Goal: Task Accomplishment & Management: Manage account settings

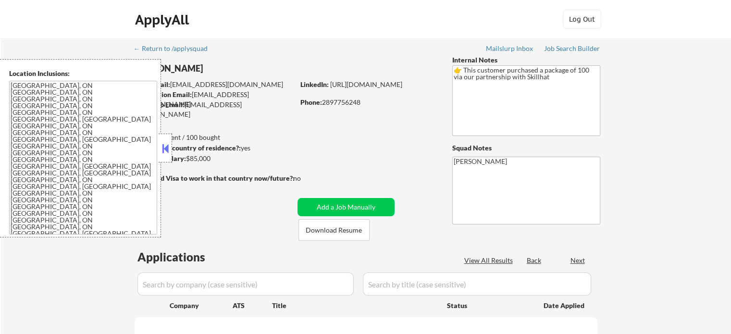
select select ""pending""
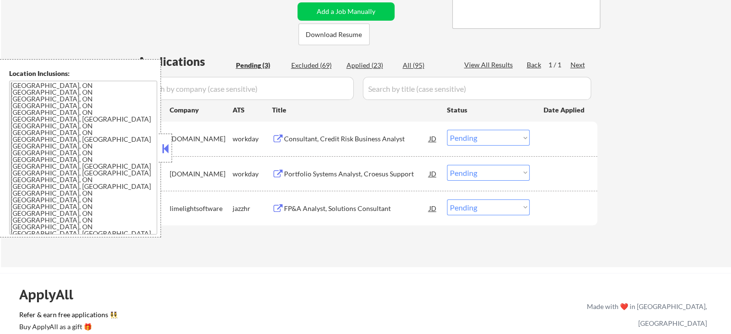
scroll to position [198, 0]
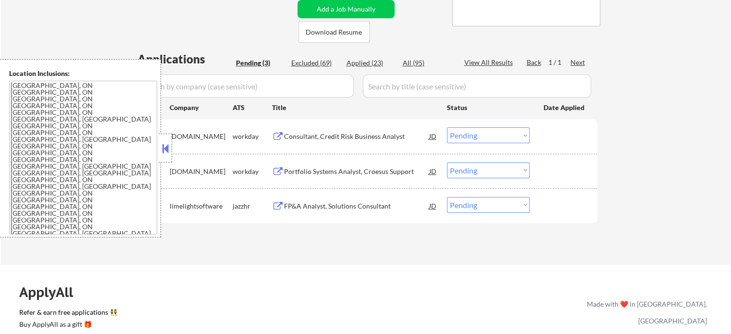
click at [364, 175] on div "Portfolio Systems Analyst, Croesus Support" at bounding box center [356, 172] width 145 height 10
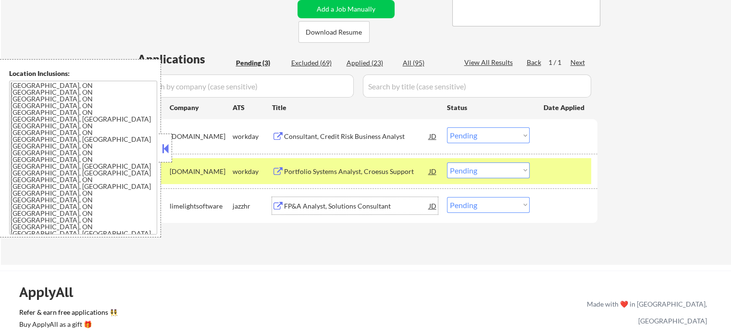
click at [350, 211] on div "FP&A Analyst, Solutions Consultant" at bounding box center [356, 205] width 145 height 17
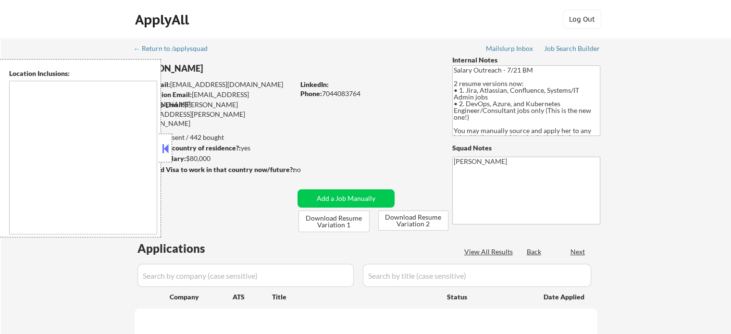
type textarea "remote"
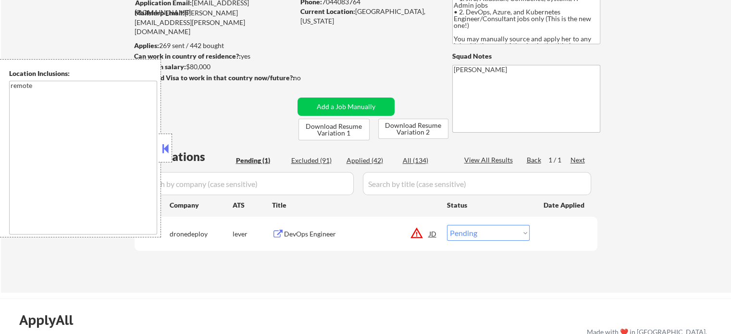
scroll to position [142, 0]
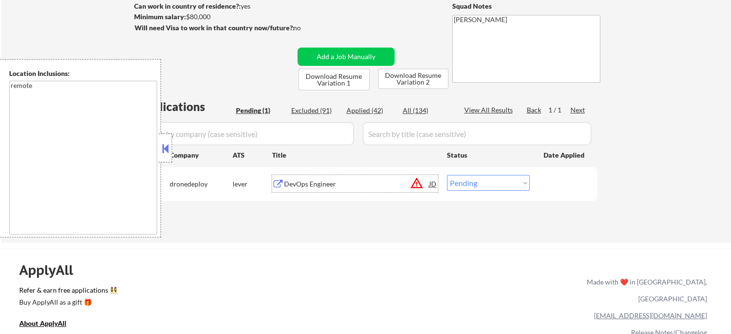
click at [331, 187] on div "DevOps Engineer" at bounding box center [356, 184] width 145 height 10
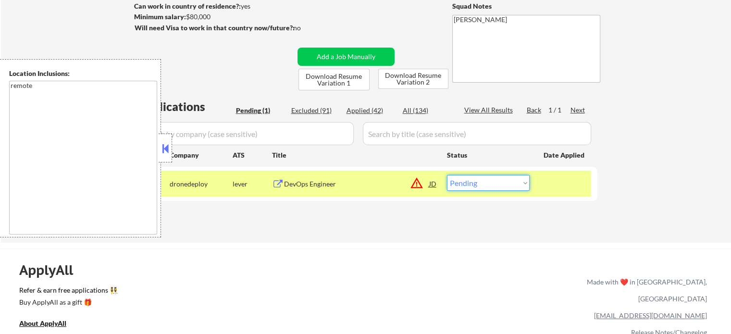
click at [510, 181] on select "Choose an option... Pending Applied Excluded (Questions) Excluded (Expired) Exc…" at bounding box center [488, 183] width 83 height 16
select select ""applied""
click at [447, 175] on select "Choose an option... Pending Applied Excluded (Questions) Excluded (Expired) Exc…" at bounding box center [488, 183] width 83 height 16
click at [548, 196] on div "#1 dronedeploy lever DevOps Engineer JD warning_amber Choose an option... Pendi…" at bounding box center [365, 184] width 454 height 26
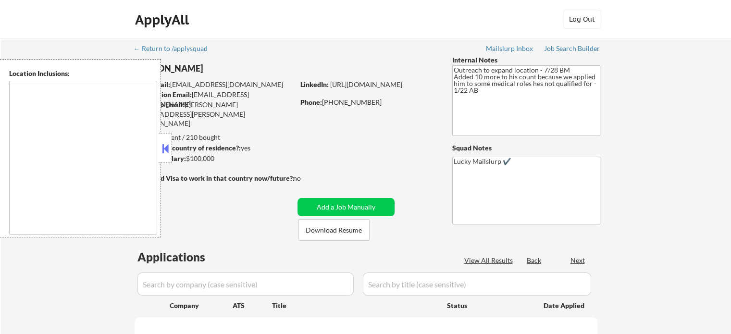
type textarea "[GEOGRAPHIC_DATA], [GEOGRAPHIC_DATA] [GEOGRAPHIC_DATA], [GEOGRAPHIC_DATA] [GEOG…"
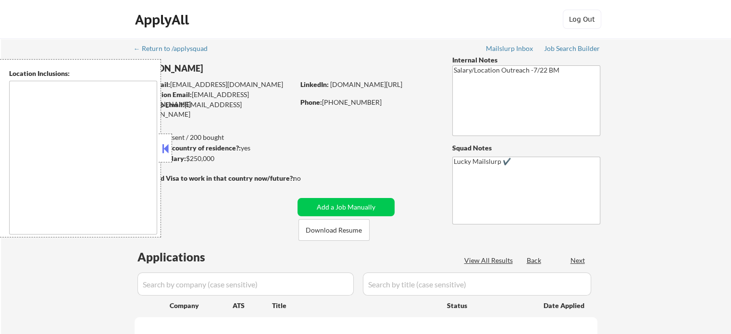
select select ""pending""
type textarea "Atlanta, GA Decatur, GA East Point, GA Brookhaven, GA Sandy Springs, GA Dunwood…"
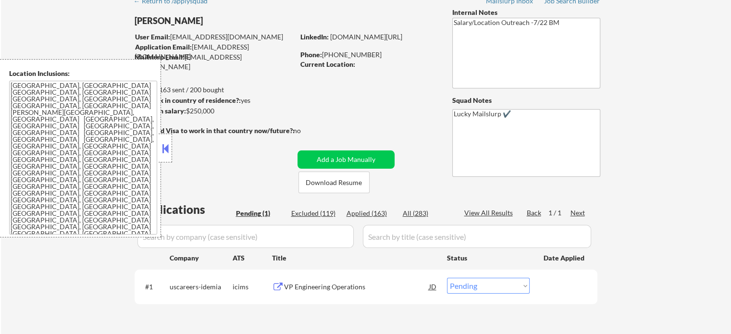
scroll to position [49, 0]
click at [358, 287] on div "VP Engineering Operations" at bounding box center [356, 286] width 145 height 10
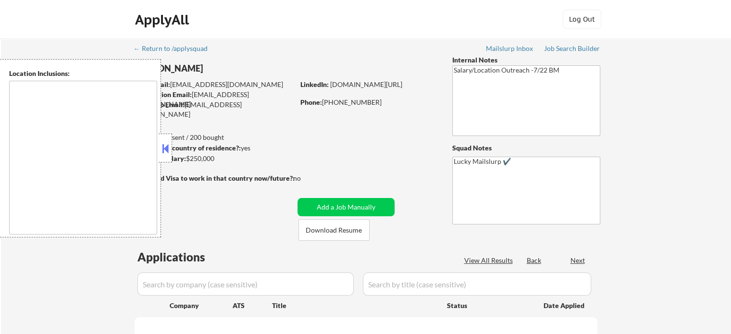
type textarea "[GEOGRAPHIC_DATA], [GEOGRAPHIC_DATA] [GEOGRAPHIC_DATA], [GEOGRAPHIC_DATA] [GEOG…"
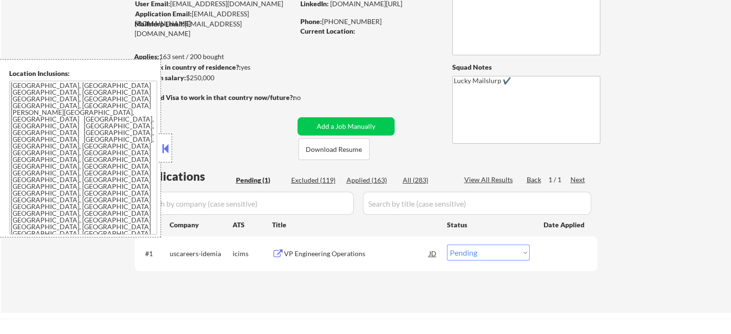
scroll to position [92, 0]
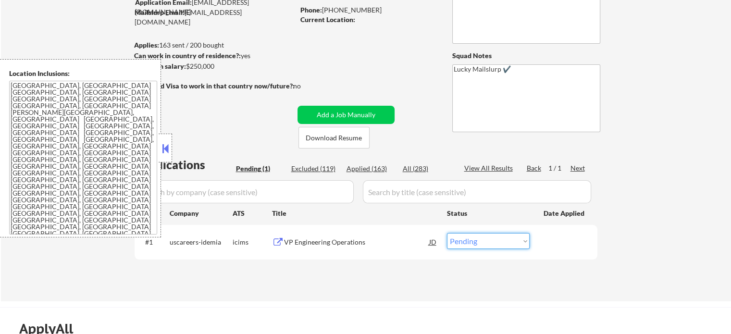
click at [487, 242] on select "Choose an option... Pending Applied Excluded (Questions) Excluded (Expired) Exc…" at bounding box center [488, 241] width 83 height 16
select select ""excluded__expired_""
click at [447, 233] on select "Choose an option... Pending Applied Excluded (Questions) Excluded (Expired) Exc…" at bounding box center [488, 241] width 83 height 16
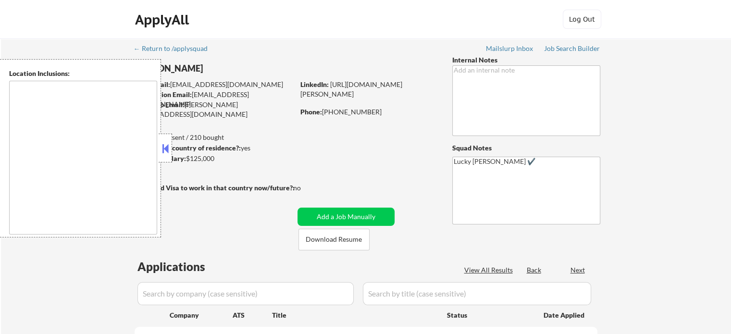
select select ""pending""
type textarea "Greenville, SC Mauldin, SC Simpsonville, SC Taylors, SC Greer, SC Travelers Res…"
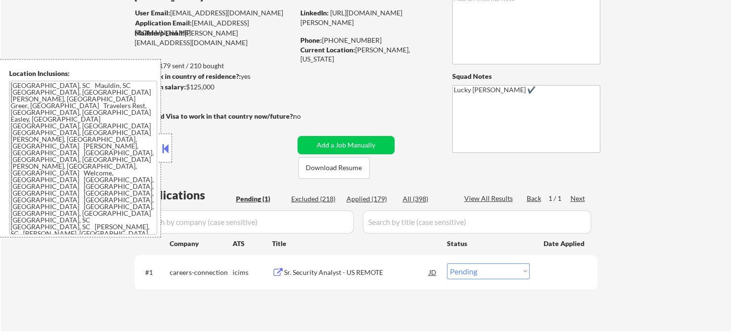
scroll to position [84, 0]
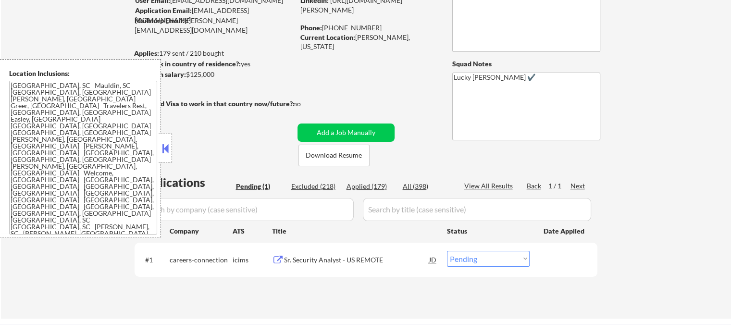
drag, startPoint x: 734, startPoint y: 64, endPoint x: 734, endPoint y: 94, distance: 29.8
click at [731, 94] on html "← Return to /applysquad Mailslurp Inbox Job Search Builder Anthony Mussario Use…" at bounding box center [365, 83] width 731 height 334
click at [331, 265] on div "Sr. Security Analyst - US REMOTE" at bounding box center [356, 259] width 145 height 17
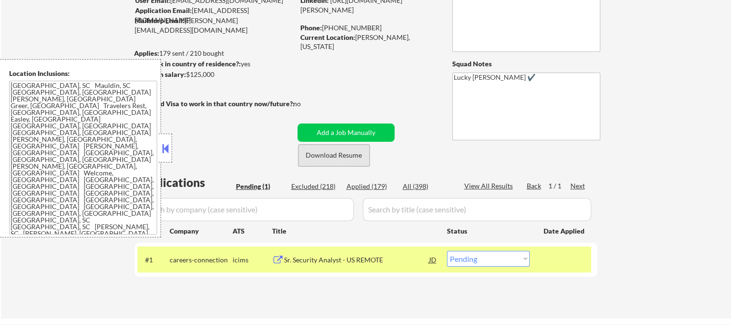
click at [345, 159] on button "Download Resume" at bounding box center [334, 156] width 71 height 22
click at [490, 256] on select "Choose an option... Pending Applied Excluded (Questions) Excluded (Expired) Exc…" at bounding box center [488, 259] width 83 height 16
select select ""excluded""
click at [447, 251] on select "Choose an option... Pending Applied Excluded (Questions) Excluded (Expired) Exc…" at bounding box center [488, 259] width 83 height 16
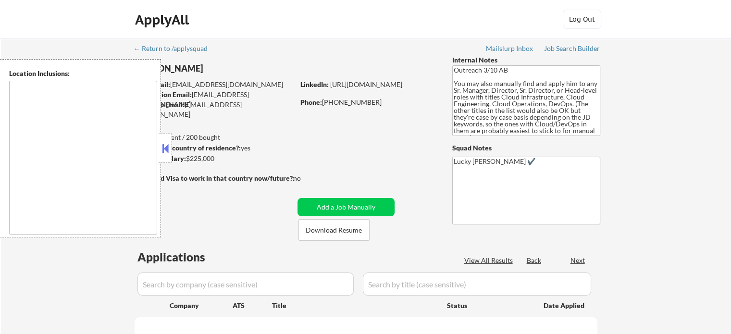
type textarea "[GEOGRAPHIC_DATA], [GEOGRAPHIC_DATA] [GEOGRAPHIC_DATA], [GEOGRAPHIC_DATA] [GEOG…"
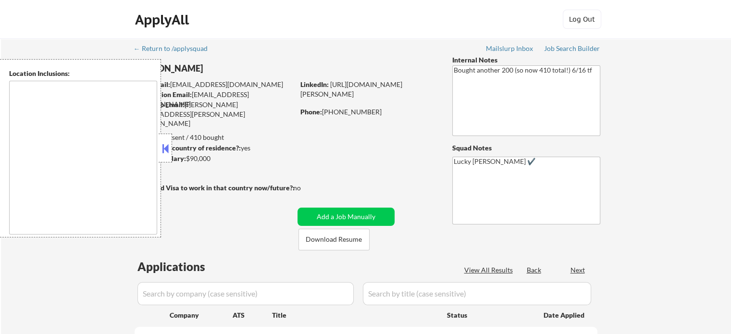
type textarea "remote"
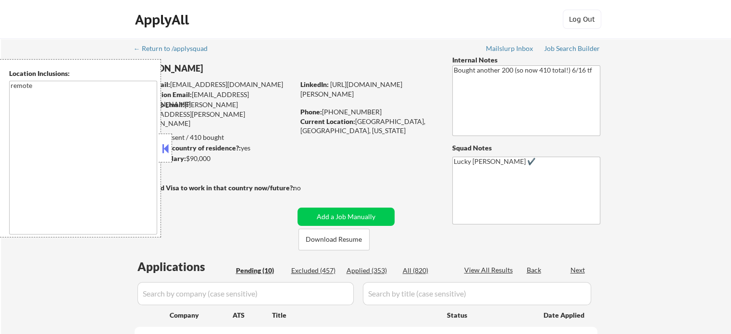
select select ""pending""
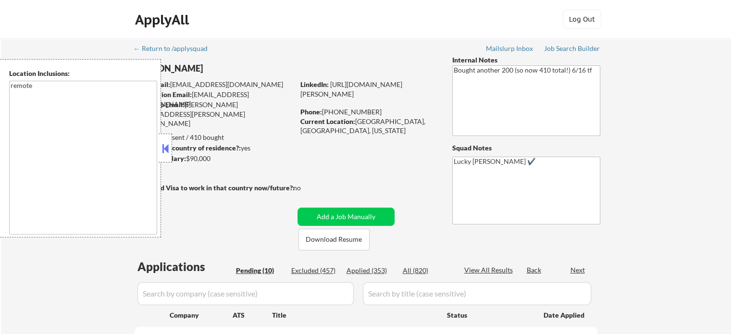
select select ""pending""
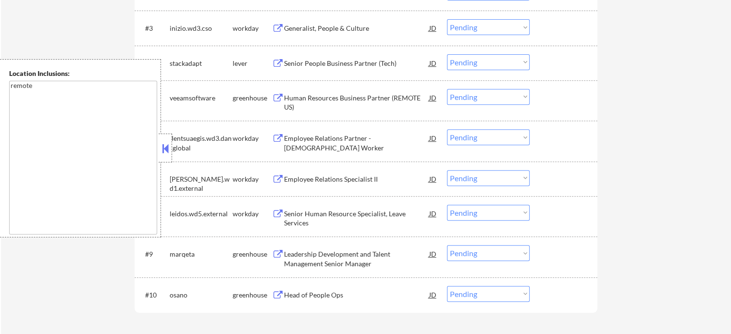
scroll to position [387, 0]
click at [327, 288] on div "Head of People Ops" at bounding box center [356, 293] width 145 height 17
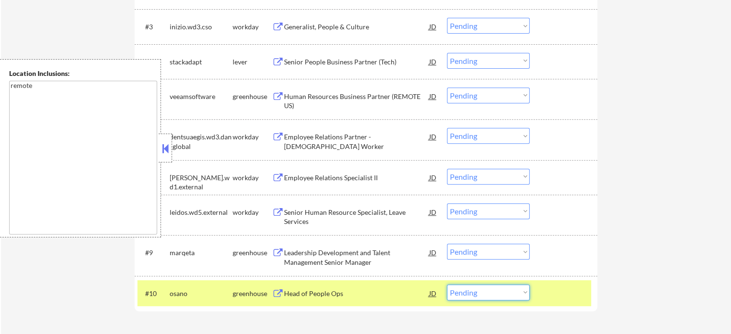
click at [488, 292] on select "Choose an option... Pending Applied Excluded (Questions) Excluded (Expired) Exc…" at bounding box center [488, 293] width 83 height 16
select select ""excluded""
click at [447, 285] on select "Choose an option... Pending Applied Excluded (Questions) Excluded (Expired) Exc…" at bounding box center [488, 293] width 83 height 16
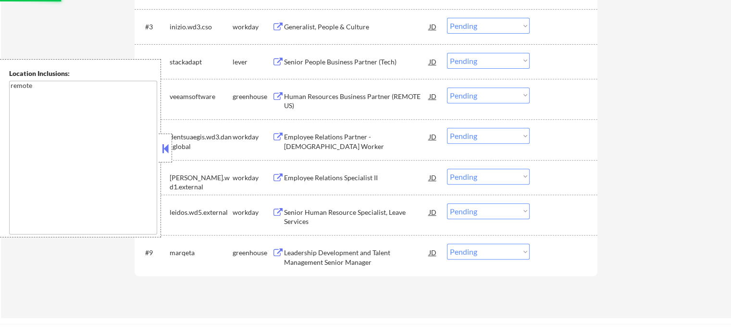
click at [567, 298] on div "Applications Pending (9) Excluded (458) Applied (353) All (820) View All Result…" at bounding box center [366, 86] width 463 height 428
click at [342, 250] on div "Leadership Development and Talent Management Senior Manager" at bounding box center [356, 257] width 145 height 19
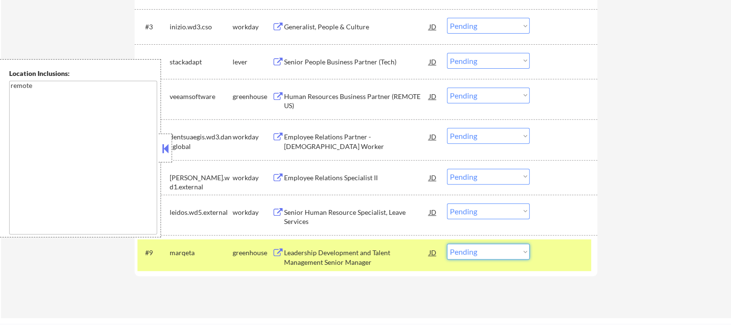
click at [491, 251] on select "Choose an option... Pending Applied Excluded (Questions) Excluded (Expired) Exc…" at bounding box center [488, 252] width 83 height 16
select select ""applied""
click at [447, 244] on select "Choose an option... Pending Applied Excluded (Questions) Excluded (Expired) Exc…" at bounding box center [488, 252] width 83 height 16
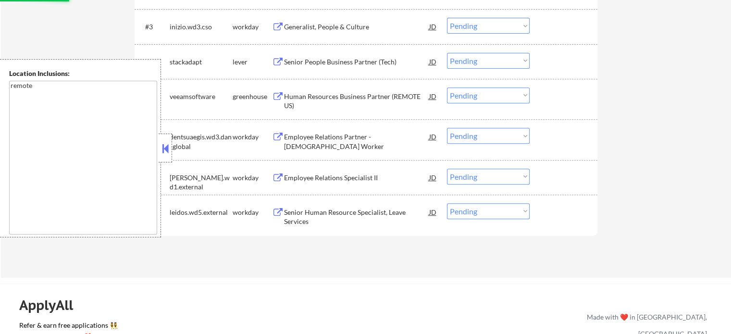
click at [556, 249] on div "Applications Pending (8) Excluded (458) Applied (354) All (820) View All Result…" at bounding box center [366, 66] width 463 height 388
click at [390, 89] on div "Human Resources Business Partner (REMOTE US)" at bounding box center [356, 99] width 145 height 23
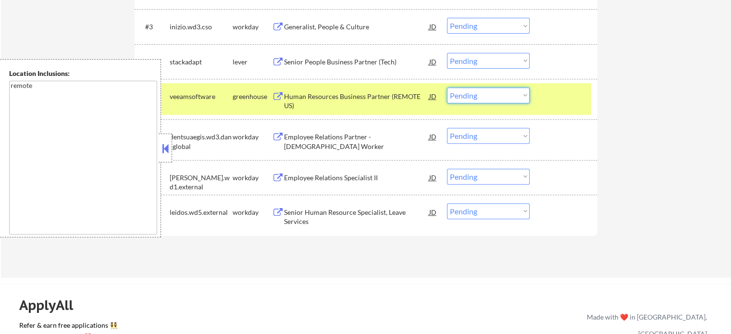
click at [460, 98] on select "Choose an option... Pending Applied Excluded (Questions) Excluded (Expired) Exc…" at bounding box center [488, 96] width 83 height 16
click at [447, 88] on select "Choose an option... Pending Applied Excluded (Questions) Excluded (Expired) Exc…" at bounding box center [488, 96] width 83 height 16
click at [562, 104] on div at bounding box center [565, 96] width 42 height 17
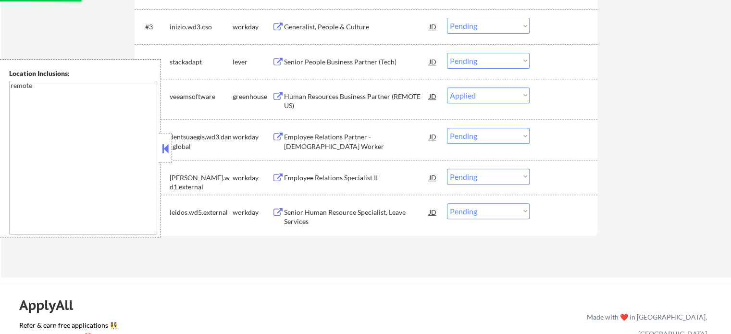
select select ""pending""
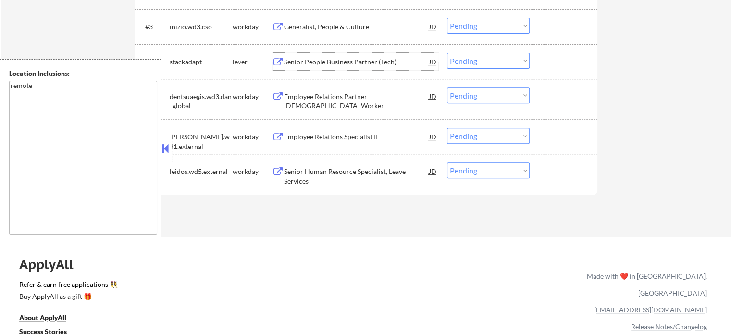
click at [351, 66] on div "Senior People Business Partner (Tech)" at bounding box center [356, 62] width 145 height 10
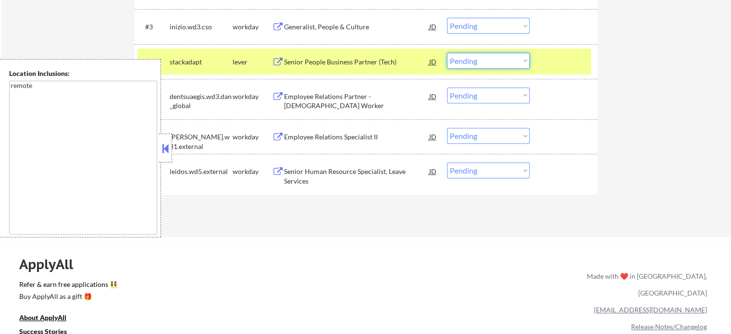
click at [491, 63] on select "Choose an option... Pending Applied Excluded (Questions) Excluded (Expired) Exc…" at bounding box center [488, 61] width 83 height 16
click at [447, 53] on select "Choose an option... Pending Applied Excluded (Questions) Excluded (Expired) Exc…" at bounding box center [488, 61] width 83 height 16
click at [548, 71] on div "#4 stackadapt lever Senior People Business Partner (Tech) JD Choose an option..…" at bounding box center [365, 62] width 454 height 26
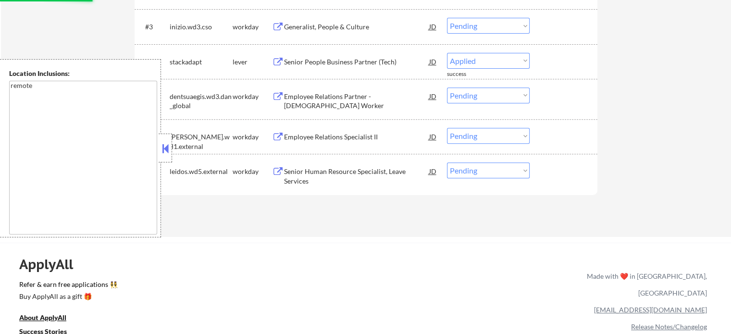
select select ""pending""
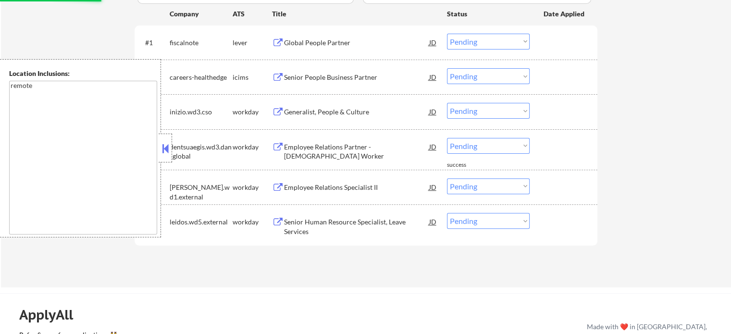
scroll to position [299, 0]
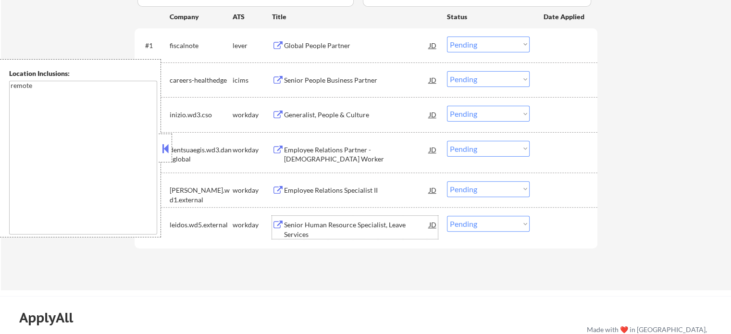
click at [316, 230] on div "Senior Human Resource Specialist, Leave Services" at bounding box center [356, 229] width 145 height 19
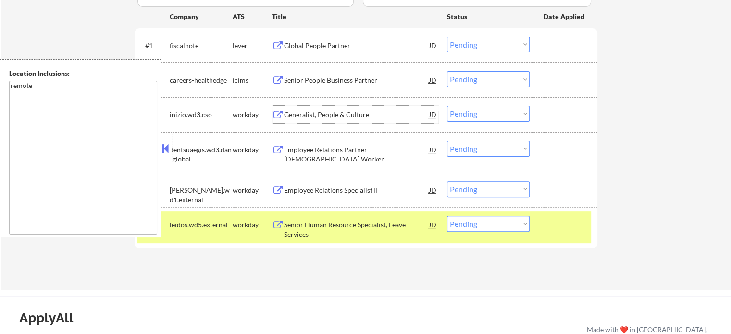
click at [327, 112] on div "Generalist, People & Culture" at bounding box center [356, 115] width 145 height 10
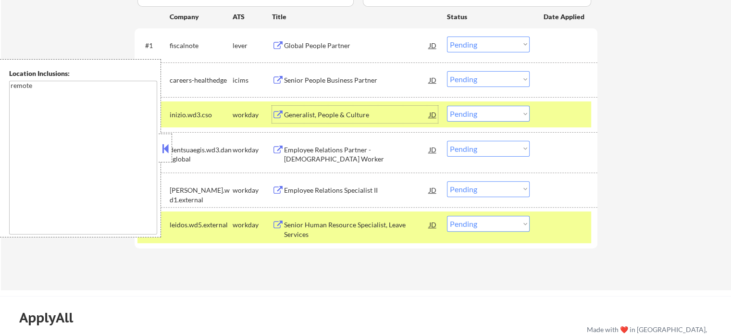
click at [340, 157] on div "Employee Relations Partner - Temporary Worker" at bounding box center [356, 149] width 145 height 17
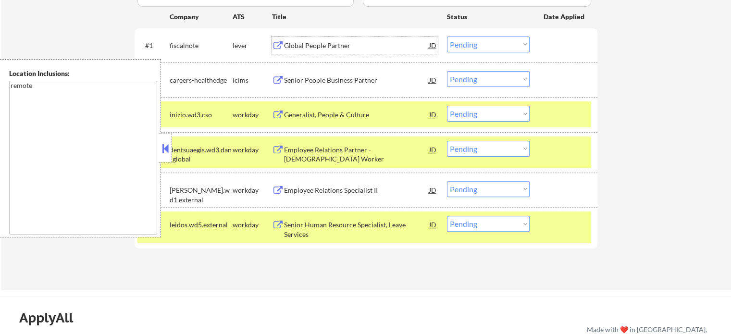
click at [325, 49] on div "Global People Partner" at bounding box center [356, 46] width 145 height 10
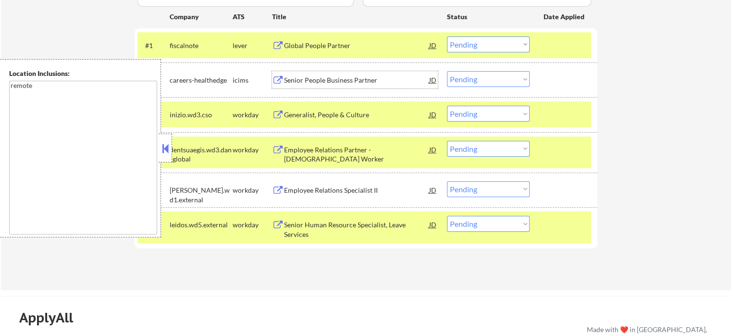
click at [342, 84] on div "Senior People Business Partner" at bounding box center [356, 81] width 145 height 10
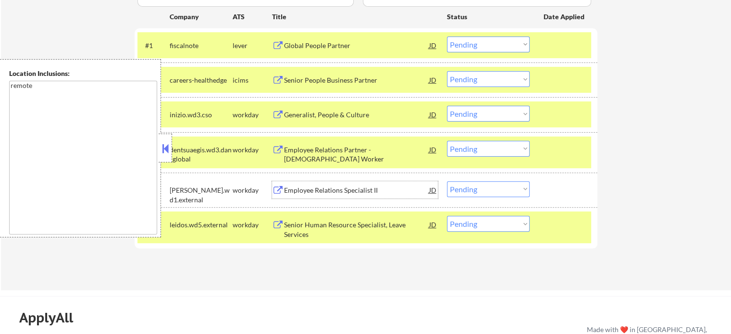
click at [313, 183] on div "Employee Relations Specialist II" at bounding box center [356, 189] width 145 height 17
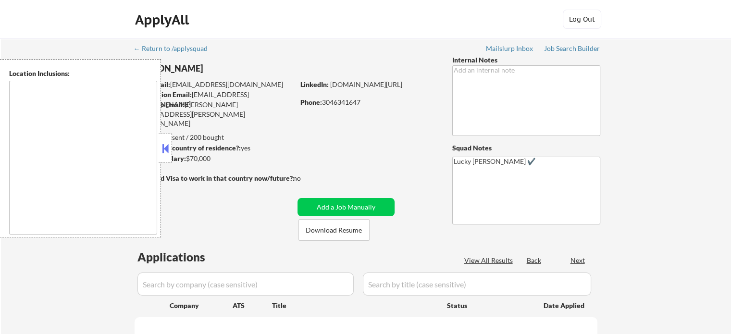
type textarea "Huntington, WV Barboursville, WV Chesapeake, OH Proctorville, OH Milton, WV Cer…"
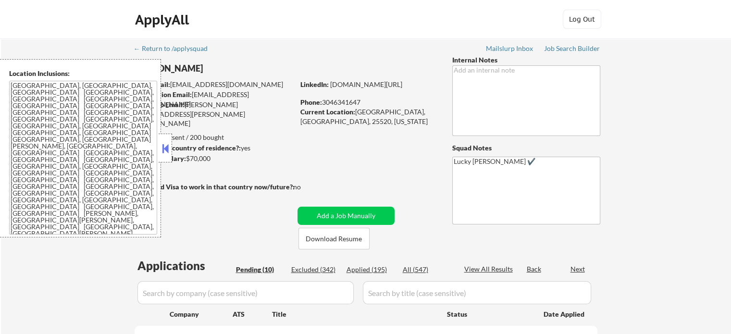
select select ""pending""
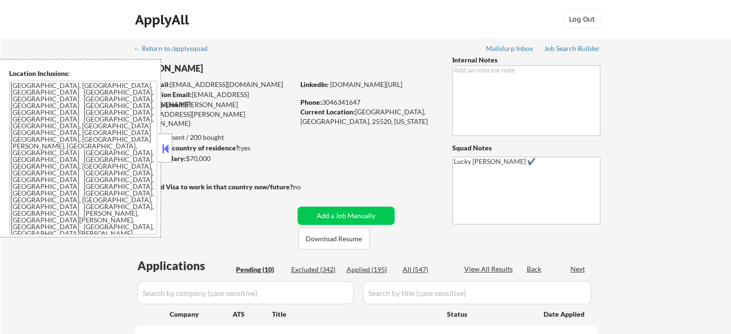
select select ""pending""
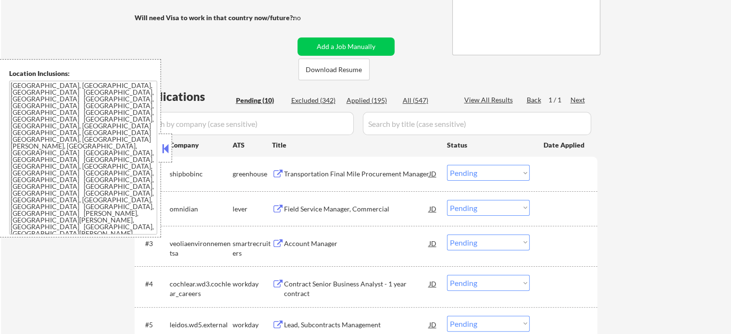
scroll to position [174, 0]
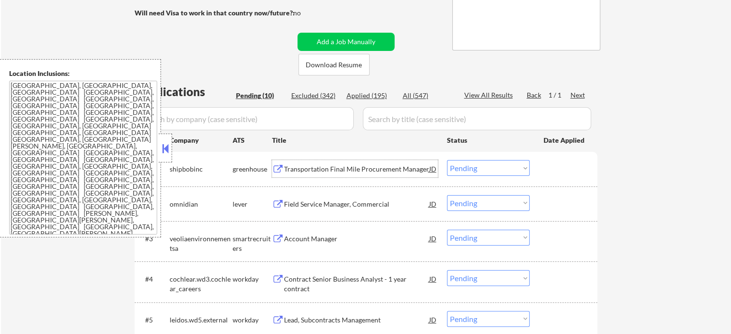
click at [345, 162] on div "Transportation Final Mile Procurement Manager" at bounding box center [356, 168] width 145 height 17
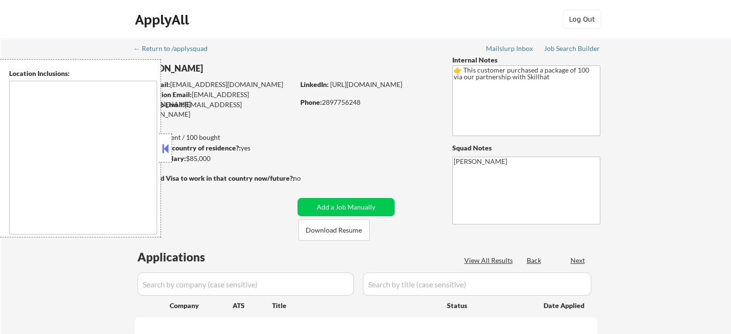
select select ""pending""
type textarea "[GEOGRAPHIC_DATA], ON [GEOGRAPHIC_DATA], ON [GEOGRAPHIC_DATA], ON [GEOGRAPHIC_D…"
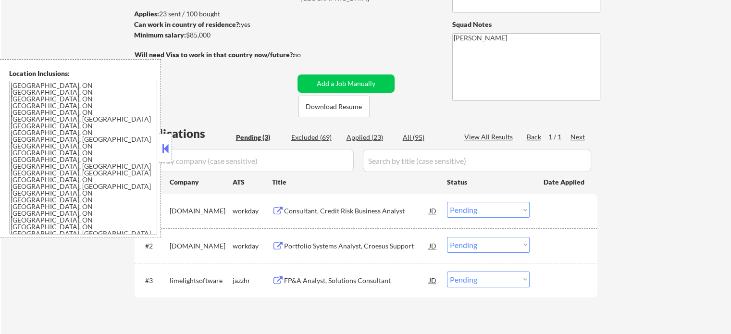
scroll to position [141, 0]
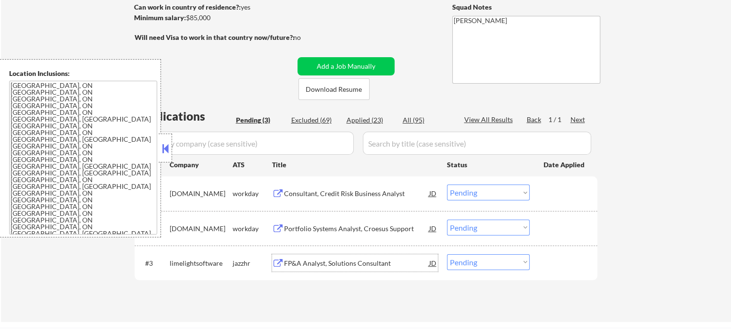
click at [348, 263] on div "FP&A Analyst, Solutions Consultant" at bounding box center [356, 264] width 145 height 10
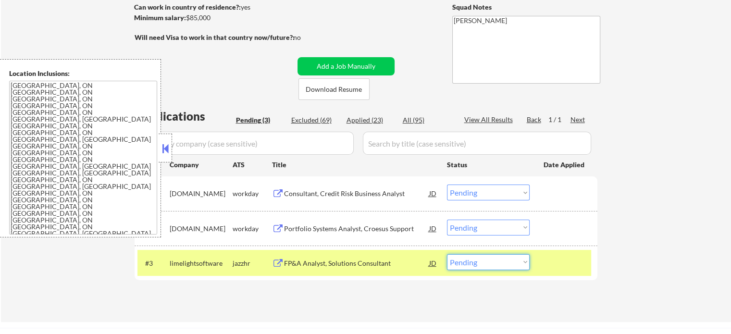
click at [494, 264] on select "Choose an option... Pending Applied Excluded (Questions) Excluded (Expired) Exc…" at bounding box center [488, 262] width 83 height 16
select select ""excluded__bad_match_""
click at [447, 254] on select "Choose an option... Pending Applied Excluded (Questions) Excluded (Expired) Exc…" at bounding box center [488, 262] width 83 height 16
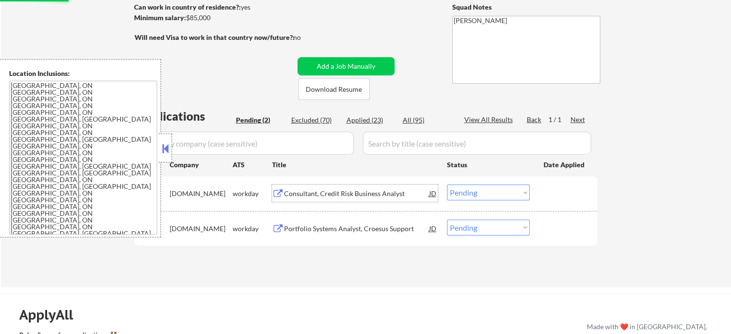
click at [381, 198] on div "Consultant, Credit Risk Business Analyst" at bounding box center [356, 193] width 145 height 17
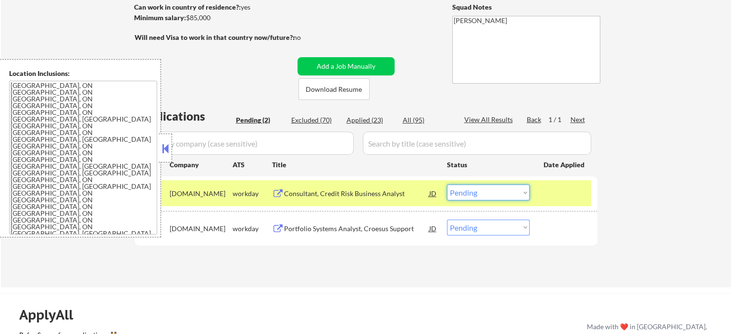
click at [523, 195] on select "Choose an option... Pending Applied Excluded (Questions) Excluded (Expired) Exc…" at bounding box center [488, 193] width 83 height 16
click at [447, 185] on select "Choose an option... Pending Applied Excluded (Questions) Excluded (Expired) Exc…" at bounding box center [488, 193] width 83 height 16
click at [564, 205] on div "#1 cibc.wd3.search workday Consultant, Credit Risk Business Analyst JD Choose a…" at bounding box center [365, 193] width 454 height 26
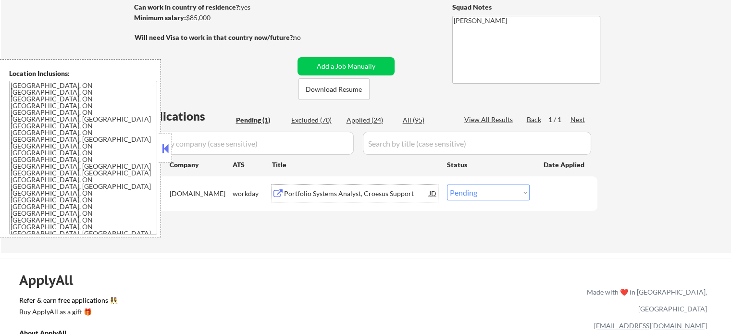
click at [381, 193] on div "Portfolio Systems Analyst, Croesus Support" at bounding box center [356, 194] width 145 height 10
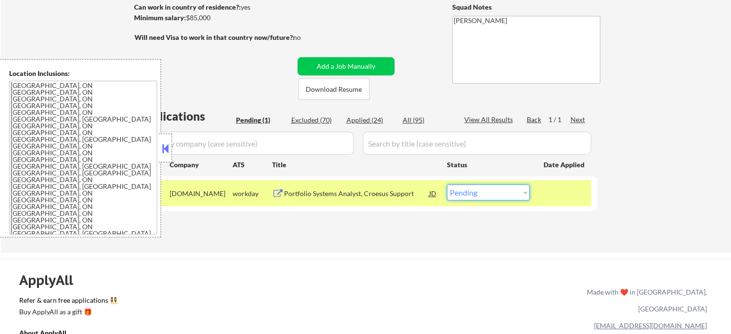
click at [487, 192] on select "Choose an option... Pending Applied Excluded (Questions) Excluded (Expired) Exc…" at bounding box center [488, 193] width 83 height 16
select select ""applied""
click at [447, 185] on select "Choose an option... Pending Applied Excluded (Questions) Excluded (Expired) Exc…" at bounding box center [488, 193] width 83 height 16
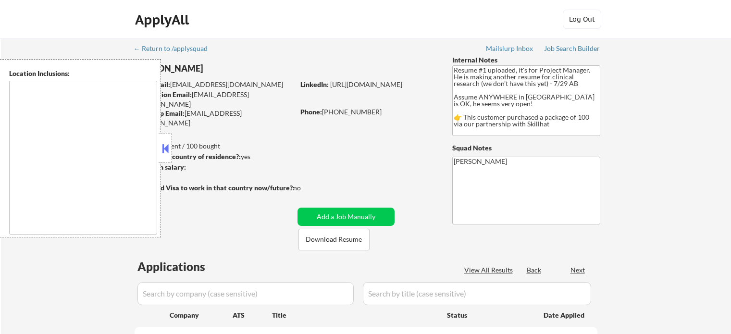
type textarea "country:[GEOGRAPHIC_DATA]"
select select ""pending""
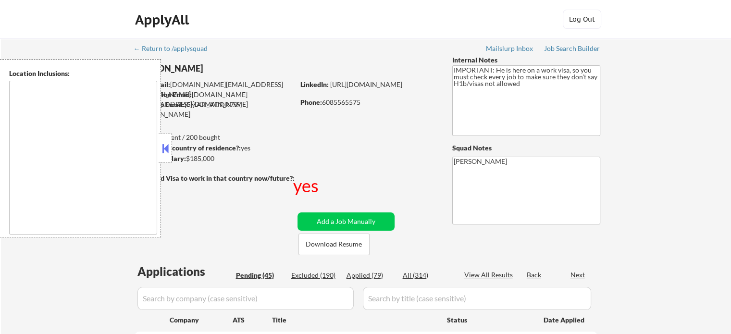
type textarea "[GEOGRAPHIC_DATA], [GEOGRAPHIC_DATA] [GEOGRAPHIC_DATA], [GEOGRAPHIC_DATA] [GEOG…"
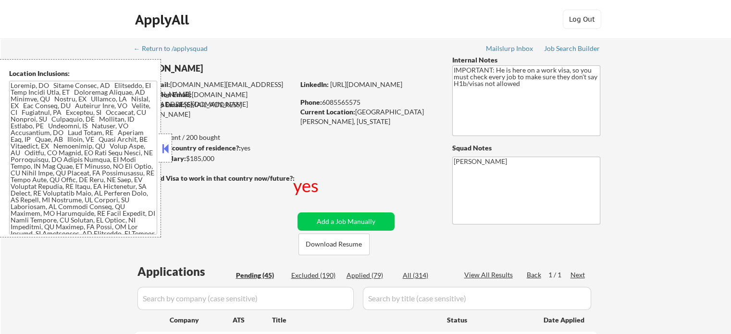
select select ""pending""
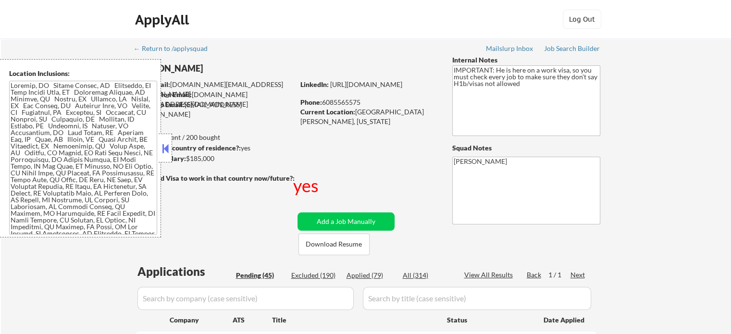
select select ""pending""
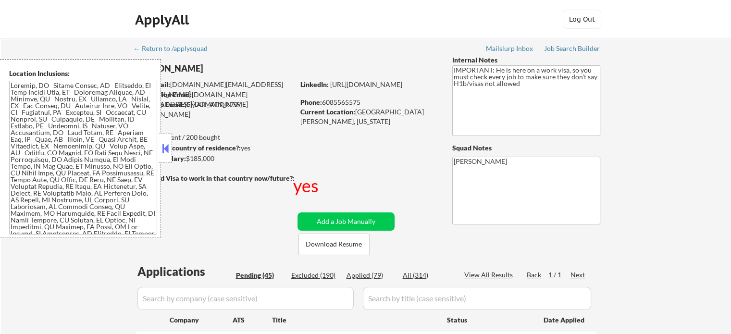
select select ""pending""
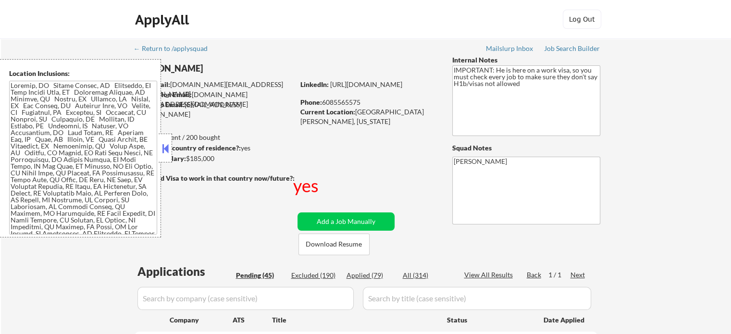
select select ""pending""
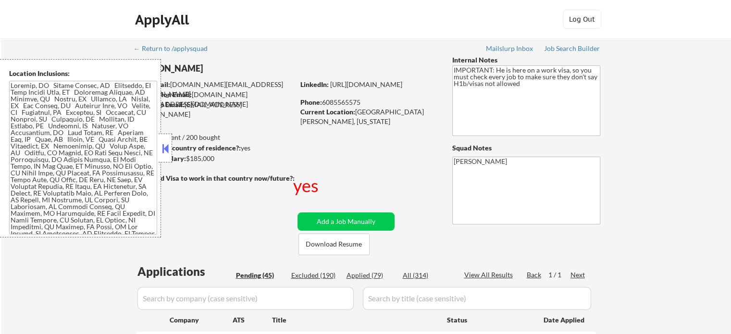
select select ""pending""
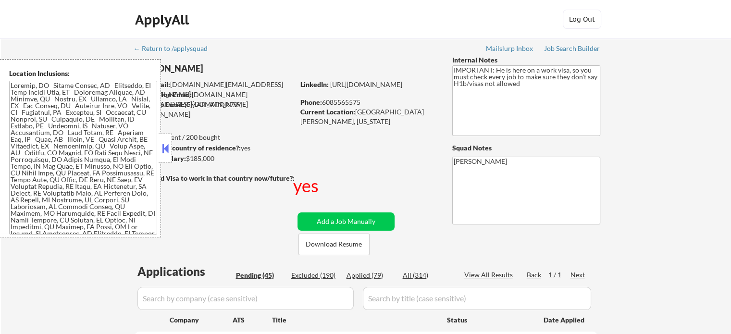
select select ""pending""
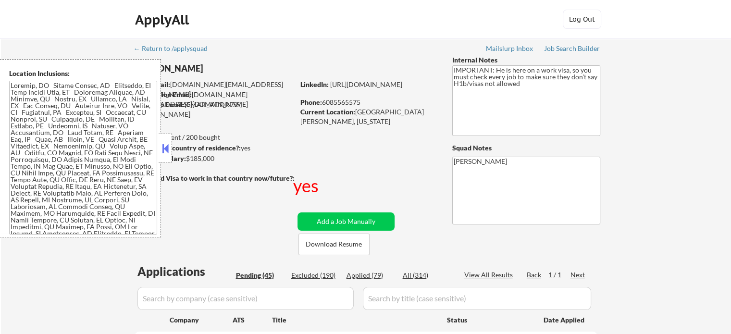
select select ""pending""
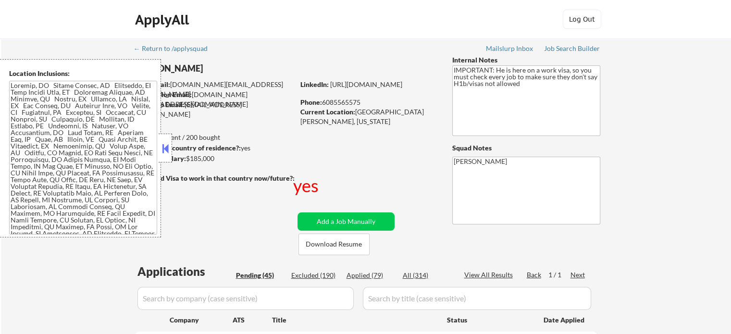
select select ""pending""
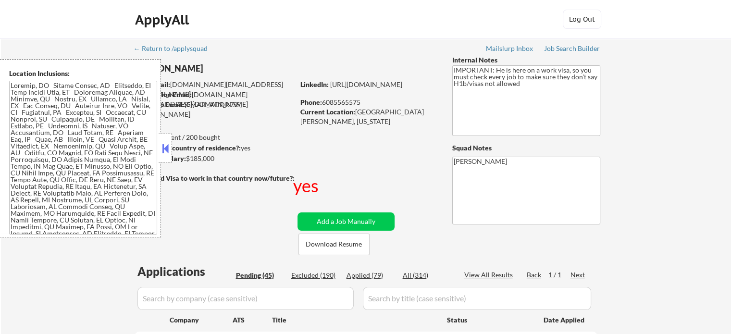
select select ""pending""
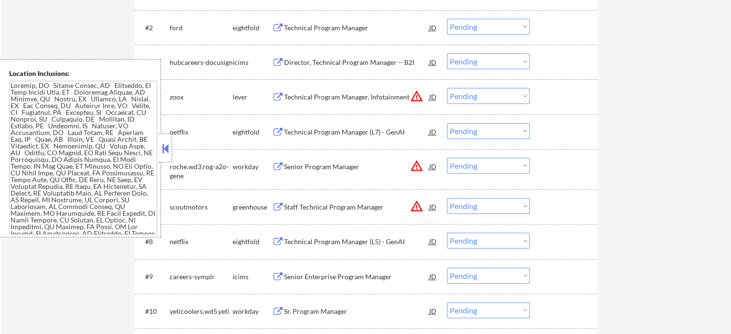
scroll to position [375, 0]
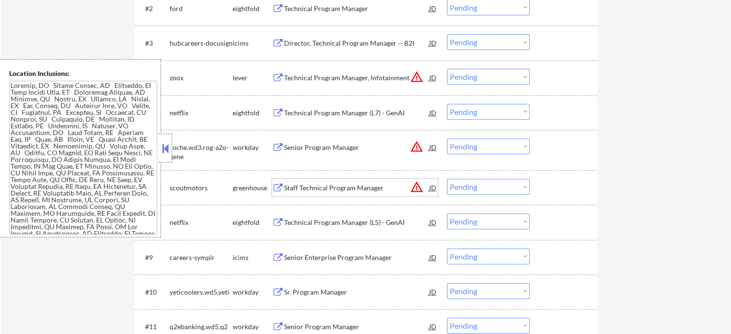
click at [304, 194] on div "Staff Technical Program Manager" at bounding box center [356, 187] width 145 height 17
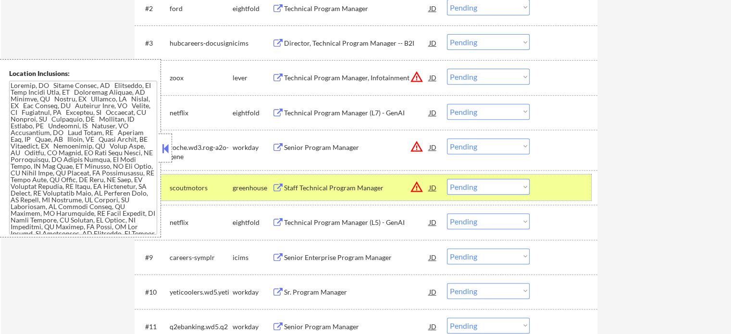
click at [554, 191] on div at bounding box center [565, 187] width 42 height 17
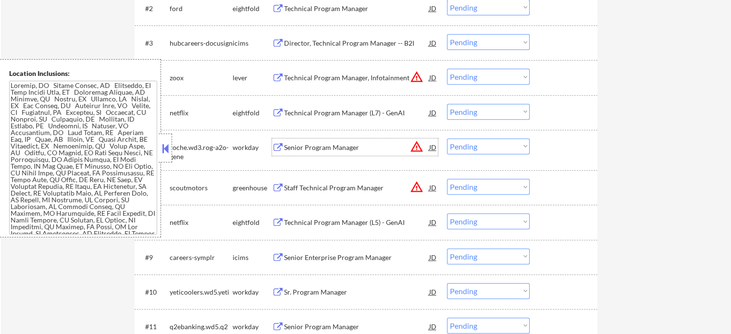
click at [329, 147] on div "Senior Program Manager" at bounding box center [356, 148] width 145 height 10
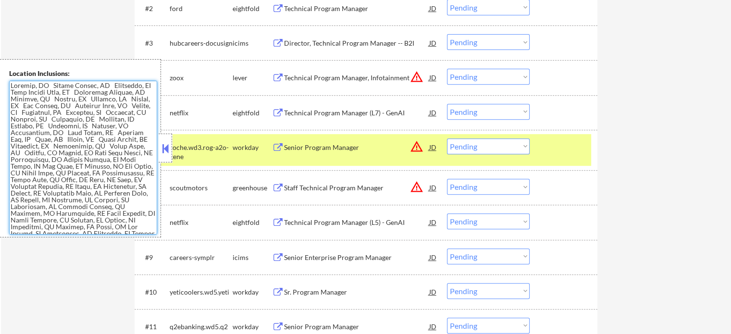
drag, startPoint x: 128, startPoint y: 172, endPoint x: 105, endPoint y: 173, distance: 23.6
click at [105, 173] on textarea at bounding box center [83, 158] width 148 height 154
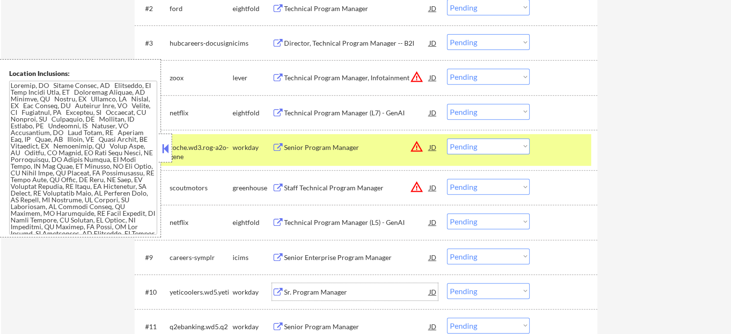
click at [323, 292] on div "Sr. Program Manager" at bounding box center [356, 293] width 145 height 10
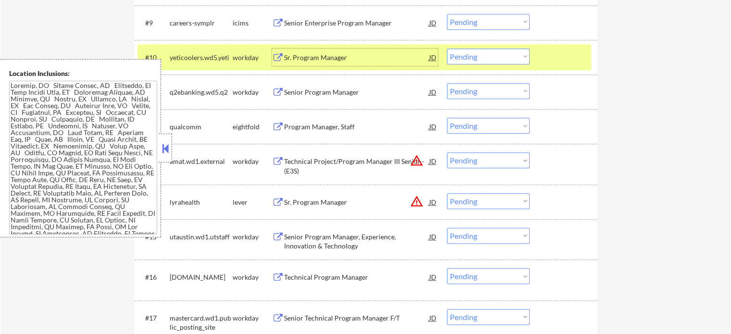
scroll to position [613, 0]
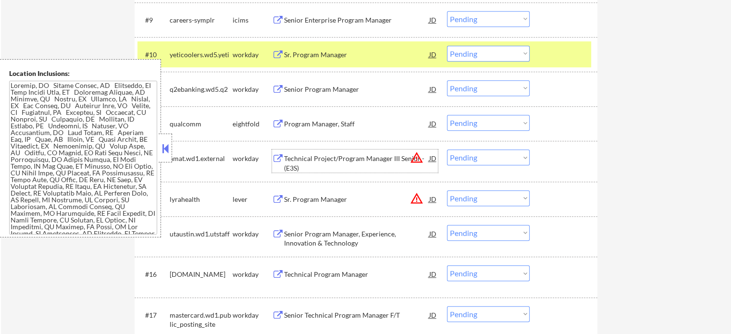
click at [339, 169] on div "Technical Project/Program Manager III Senior - (E3S)" at bounding box center [356, 163] width 145 height 19
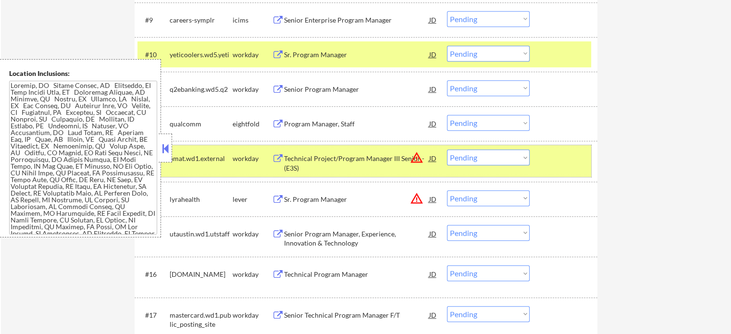
click at [574, 154] on div at bounding box center [565, 158] width 42 height 17
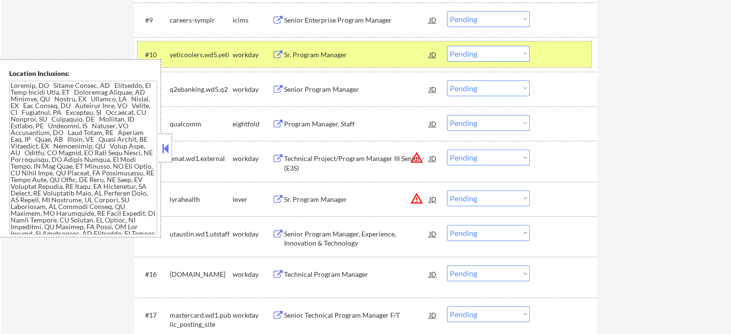
click at [547, 46] on div at bounding box center [565, 54] width 42 height 17
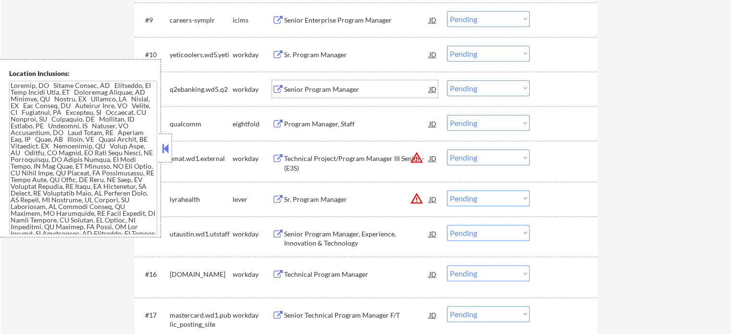
click at [339, 88] on div "Senior Program Manager" at bounding box center [356, 90] width 145 height 10
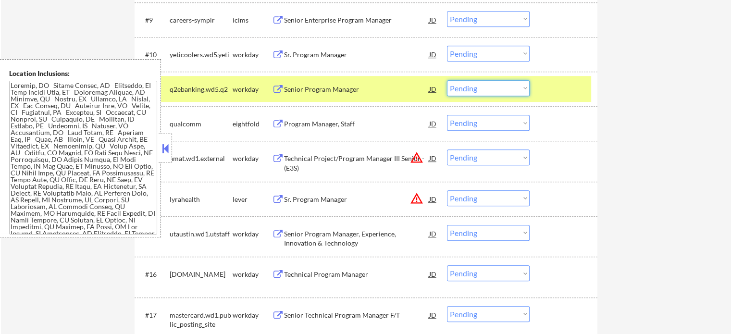
click at [479, 93] on select "Choose an option... Pending Applied Excluded (Questions) Excluded (Expired) Exc…" at bounding box center [488, 88] width 83 height 16
click at [447, 80] on select "Choose an option... Pending Applied Excluded (Questions) Excluded (Expired) Exc…" at bounding box center [488, 88] width 83 height 16
click at [560, 79] on div "#11 q2ebanking.wd5.q2 workday Senior Program Manager [PERSON_NAME] an option...…" at bounding box center [365, 89] width 454 height 26
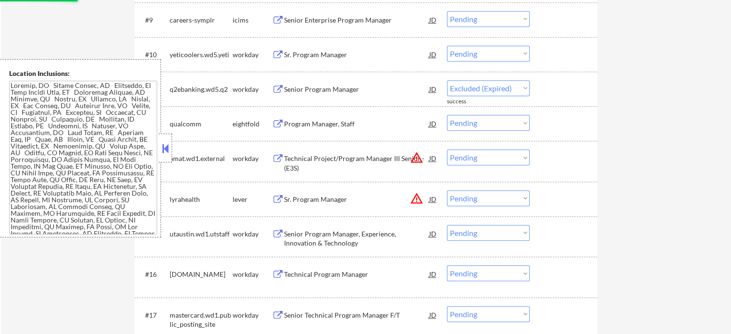
select select ""pending""
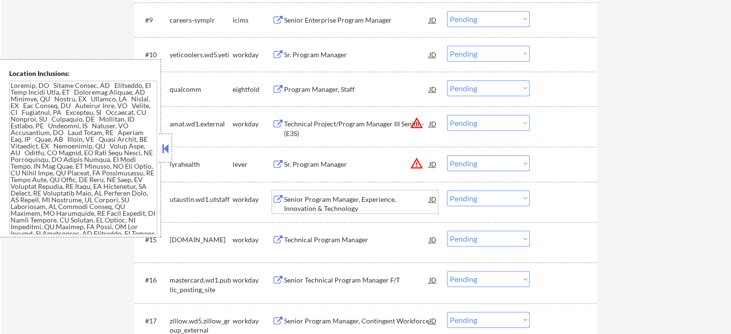
click at [309, 213] on div "Senior Program Manager, Experience, Innovation & Technology" at bounding box center [356, 204] width 145 height 19
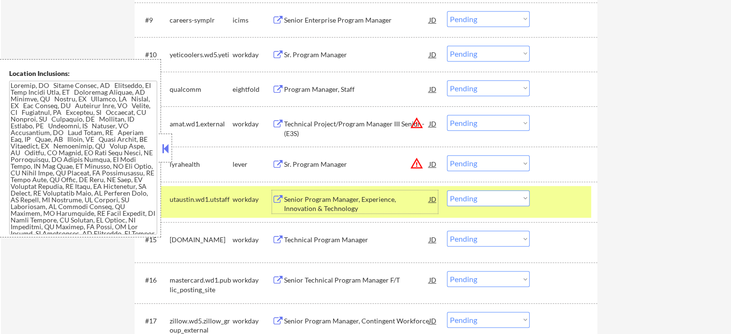
click at [314, 126] on div "Technical Project/Program Manager III Senior - (E3S)" at bounding box center [356, 128] width 145 height 19
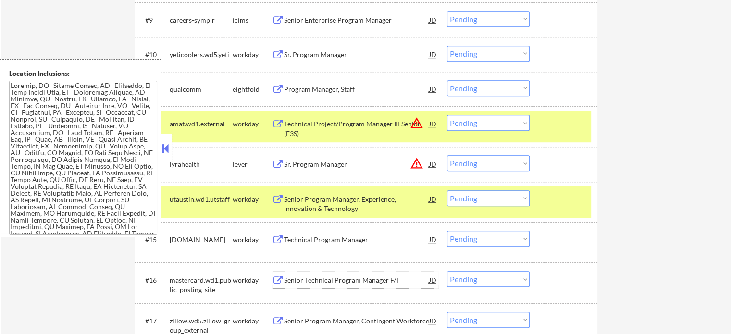
click at [311, 275] on div "Senior Technical Program Manager F/T" at bounding box center [356, 279] width 145 height 17
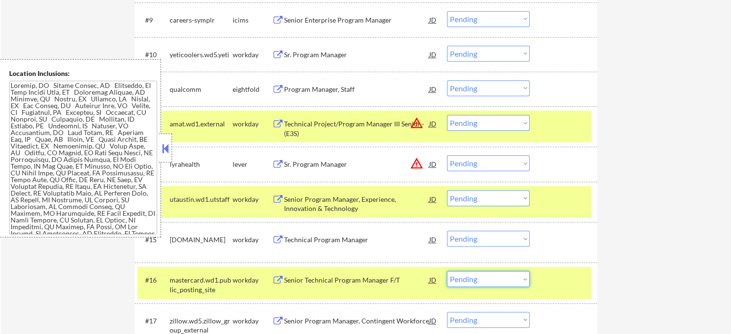
click at [470, 278] on select "Choose an option... Pending Applied Excluded (Questions) Excluded (Expired) Exc…" at bounding box center [488, 279] width 83 height 16
click at [447, 271] on select "Choose an option... Pending Applied Excluded (Questions) Excluded (Expired) Exc…" at bounding box center [488, 279] width 83 height 16
click at [564, 278] on div at bounding box center [565, 279] width 42 height 17
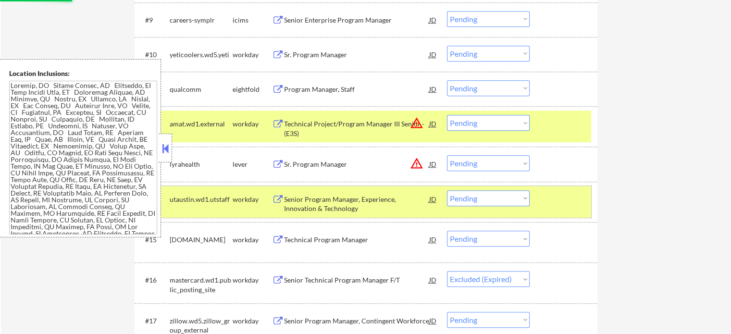
click at [564, 201] on div at bounding box center [565, 198] width 42 height 17
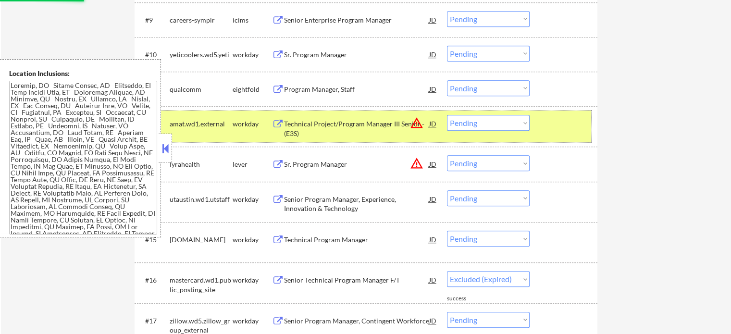
click at [561, 132] on div at bounding box center [565, 123] width 42 height 17
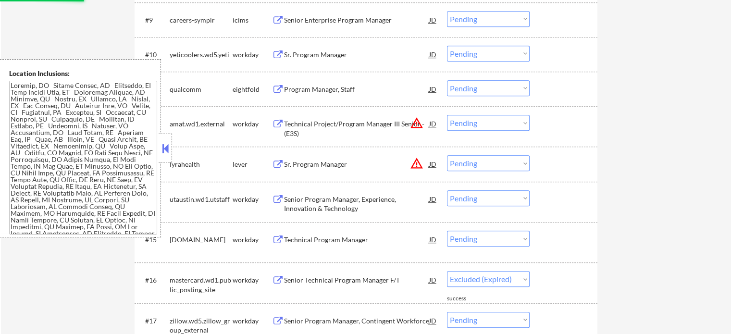
select select ""pending""
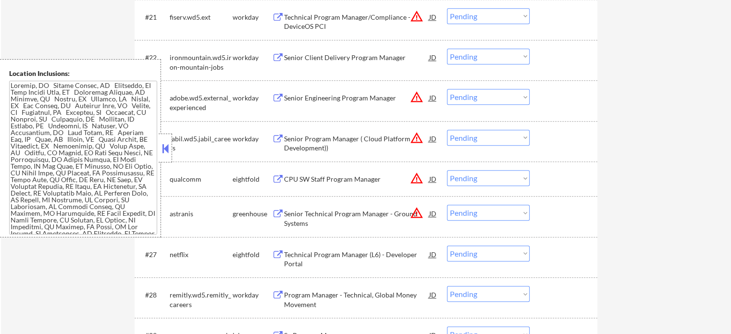
scroll to position [1068, 0]
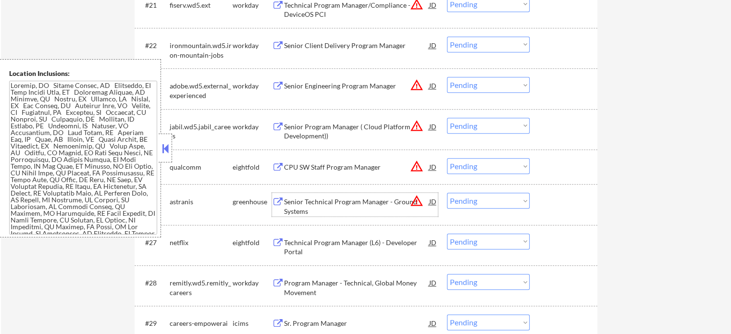
click at [365, 201] on div "Senior Technical Program Manager - Ground Systems" at bounding box center [356, 206] width 145 height 19
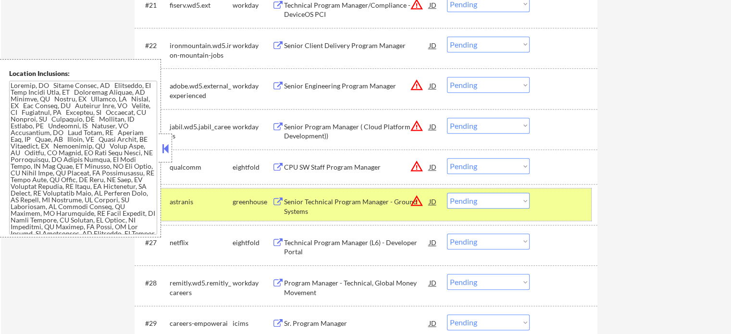
click at [581, 207] on div at bounding box center [565, 201] width 42 height 17
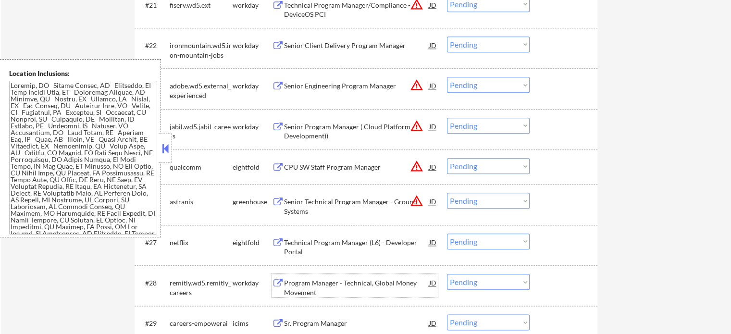
click at [312, 292] on div "Program Manager - Technical, Global Money Movement" at bounding box center [356, 287] width 145 height 19
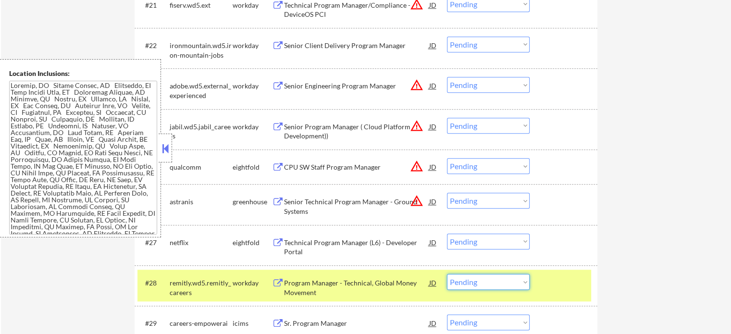
click at [505, 282] on select "Choose an option... Pending Applied Excluded (Questions) Excluded (Expired) Exc…" at bounding box center [488, 282] width 83 height 16
click at [447, 274] on select "Choose an option... Pending Applied Excluded (Questions) Excluded (Expired) Exc…" at bounding box center [488, 282] width 83 height 16
click at [566, 286] on div at bounding box center [565, 282] width 42 height 17
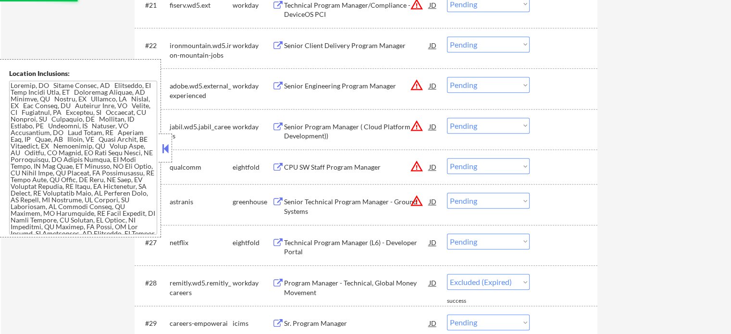
select select ""pending""
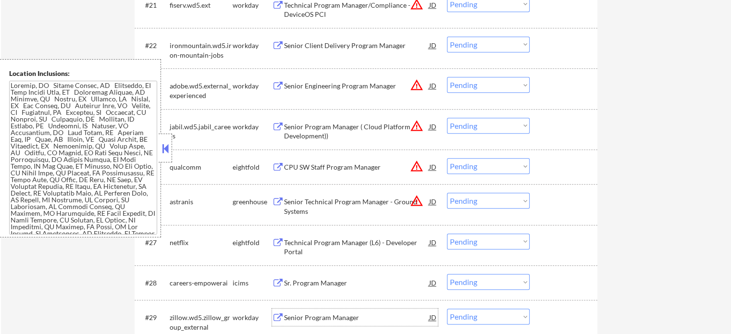
click at [349, 315] on div "Senior Program Manager" at bounding box center [356, 318] width 145 height 10
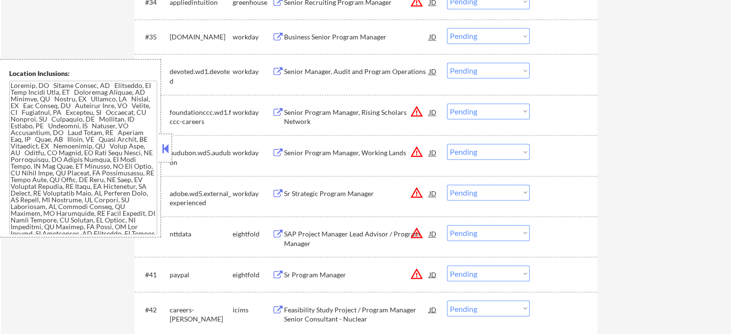
scroll to position [1583, 0]
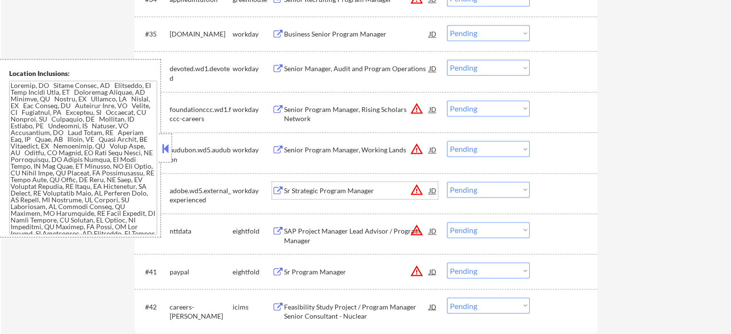
click at [332, 189] on div "Sr Strategic Program Manager" at bounding box center [356, 191] width 145 height 10
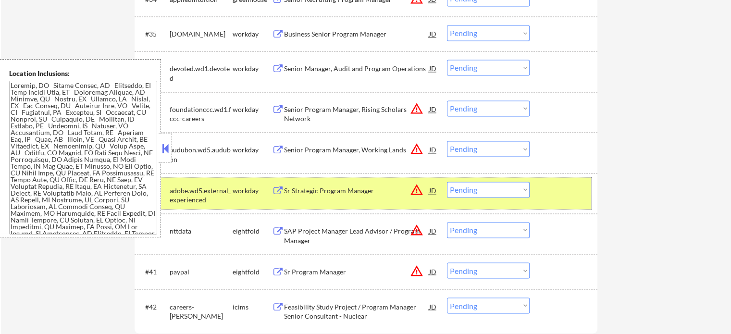
click at [556, 202] on div "#39 adobe.wd5.external_experienced workday Sr Strategic Program Manager JD warn…" at bounding box center [365, 193] width 454 height 32
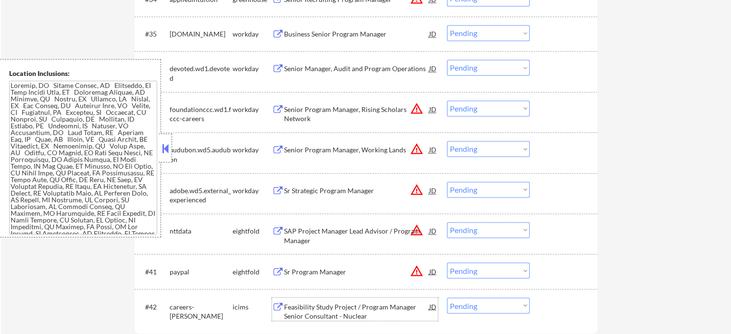
click at [307, 302] on div "Feasibility Study Project / Program Manager Senior Consultant - Nuclear" at bounding box center [356, 311] width 145 height 19
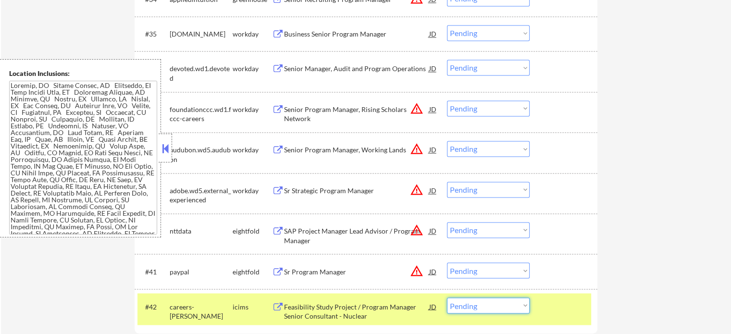
click at [484, 302] on select "Choose an option... Pending Applied Excluded (Questions) Excluded (Expired) Exc…" at bounding box center [488, 306] width 83 height 16
select select ""excluded__expired_""
click at [447, 298] on select "Choose an option... Pending Applied Excluded (Questions) Excluded (Expired) Exc…" at bounding box center [488, 306] width 83 height 16
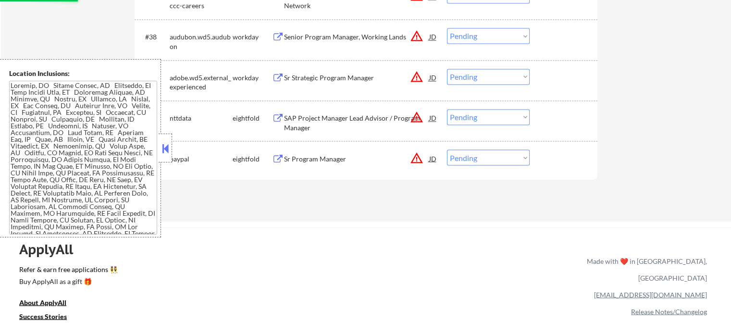
scroll to position [1702, 0]
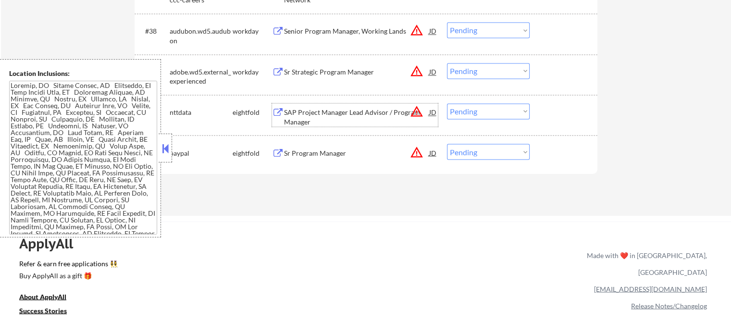
click at [334, 111] on div "SAP Project Manager Lead Advisor / Program Manager" at bounding box center [356, 117] width 145 height 19
